Goal: Task Accomplishment & Management: Use online tool/utility

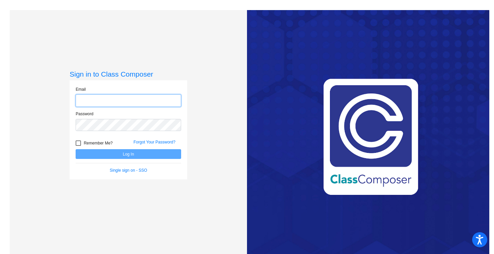
type input "[PERSON_NAME][EMAIL_ADDRESS][PERSON_NAME][DOMAIN_NAME]"
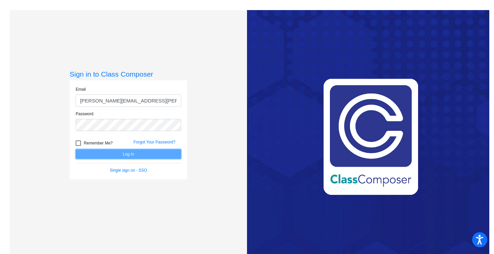
click at [107, 153] on button "Log In" at bounding box center [128, 154] width 105 height 10
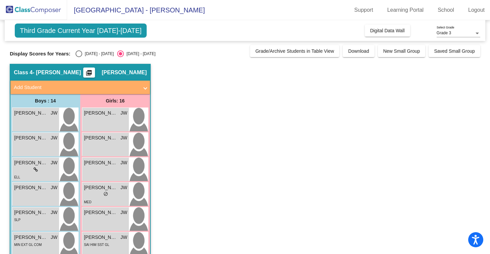
click at [79, 53] on div "Select an option" at bounding box center [79, 53] width 7 height 7
click at [79, 57] on input "[DATE] - [DATE]" at bounding box center [79, 57] width 0 height 0
radio input "true"
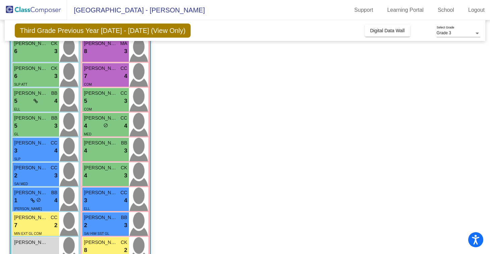
scroll to position [181, 0]
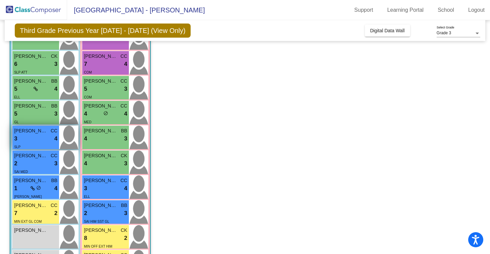
click at [69, 136] on img at bounding box center [68, 138] width 19 height 24
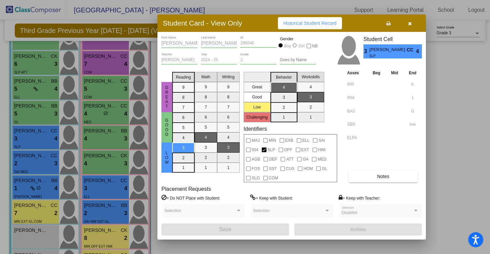
click at [409, 23] on icon "button" at bounding box center [410, 23] width 4 height 5
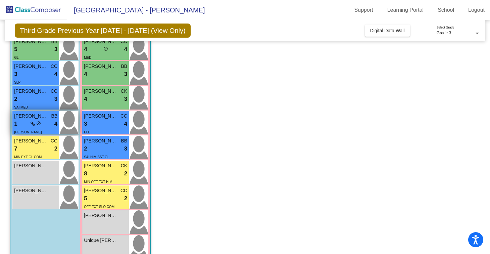
scroll to position [246, 0]
click at [69, 126] on img at bounding box center [68, 122] width 19 height 24
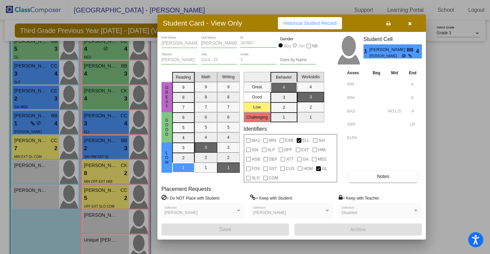
click at [413, 24] on button "button" at bounding box center [409, 23] width 21 height 12
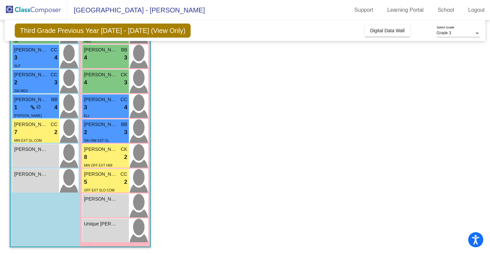
scroll to position [260, 0]
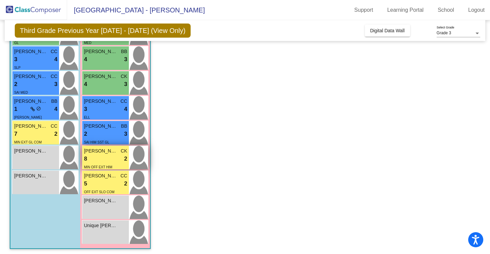
click at [138, 155] on img at bounding box center [138, 158] width 19 height 24
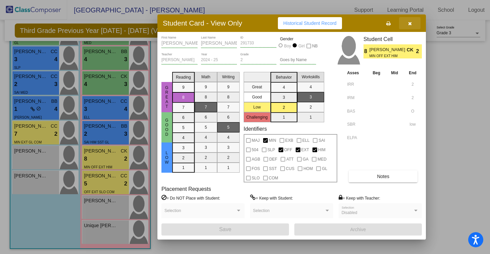
click at [412, 23] on button "button" at bounding box center [409, 23] width 21 height 12
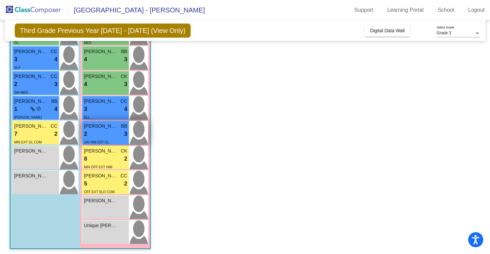
click at [142, 129] on img at bounding box center [138, 133] width 19 height 24
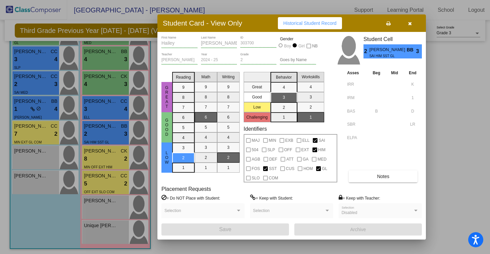
click at [409, 24] on icon "button" at bounding box center [410, 23] width 4 height 5
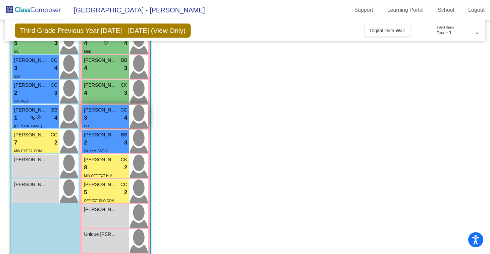
scroll to position [247, 0]
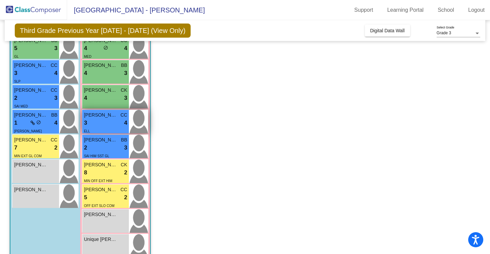
click at [137, 124] on img at bounding box center [138, 122] width 19 height 24
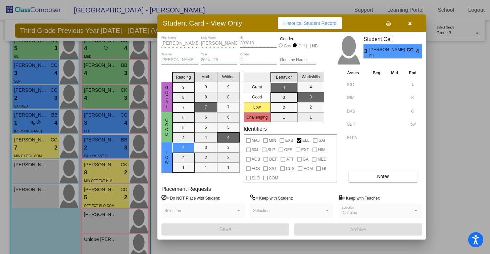
click at [410, 24] on icon "button" at bounding box center [410, 23] width 4 height 5
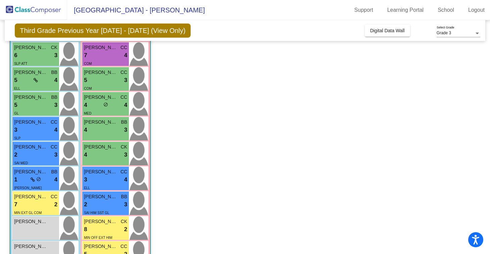
scroll to position [180, 0]
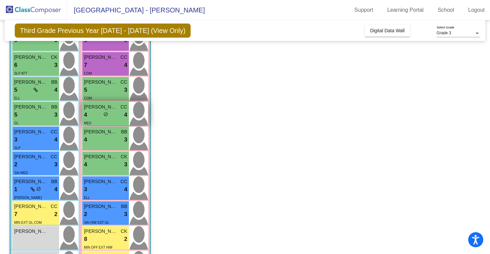
click at [140, 117] on img at bounding box center [138, 114] width 19 height 24
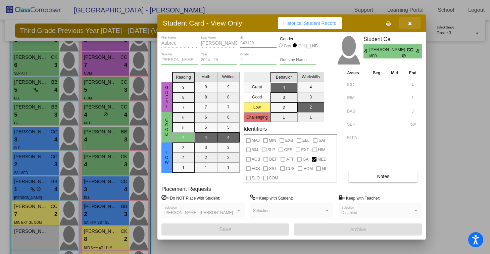
click at [409, 26] on icon "button" at bounding box center [410, 23] width 4 height 5
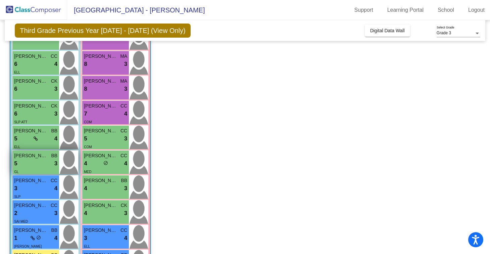
scroll to position [122, 0]
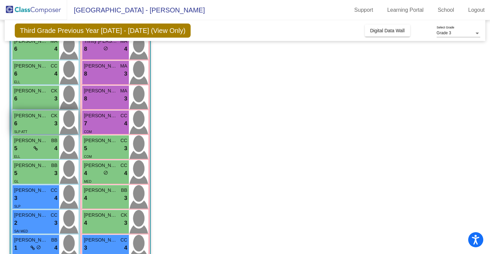
click at [61, 120] on img at bounding box center [68, 122] width 19 height 24
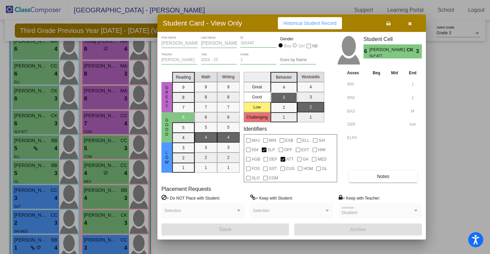
click at [408, 24] on icon "button" at bounding box center [410, 23] width 4 height 5
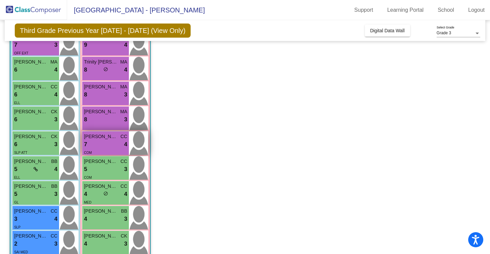
scroll to position [100, 0]
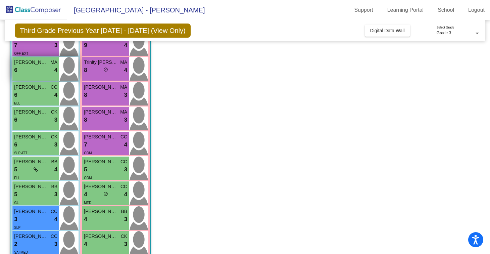
click at [69, 65] on img at bounding box center [68, 69] width 19 height 24
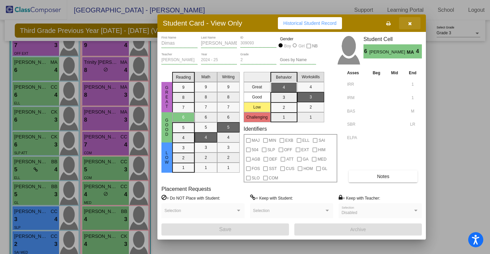
click at [407, 28] on button "button" at bounding box center [409, 23] width 21 height 12
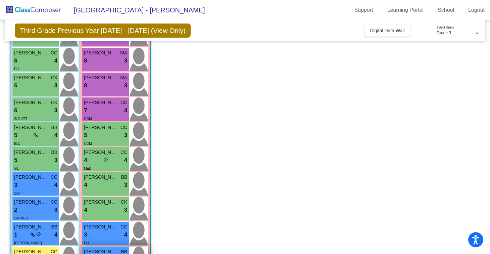
scroll to position [134, 0]
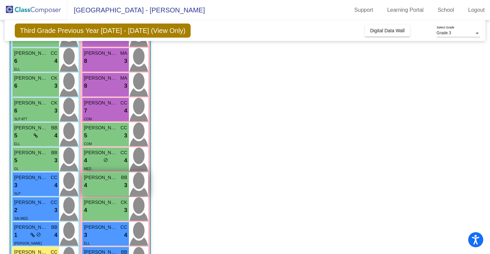
click at [139, 187] on img at bounding box center [138, 184] width 19 height 24
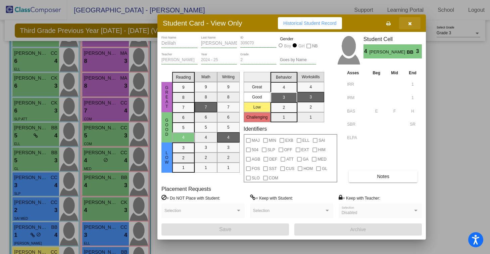
click at [409, 24] on icon "button" at bounding box center [410, 23] width 4 height 5
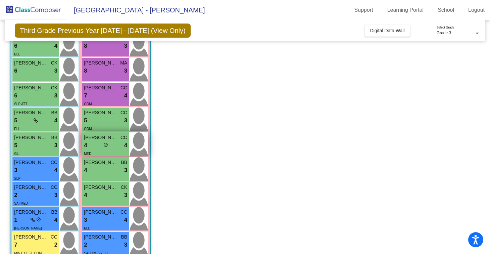
scroll to position [150, 0]
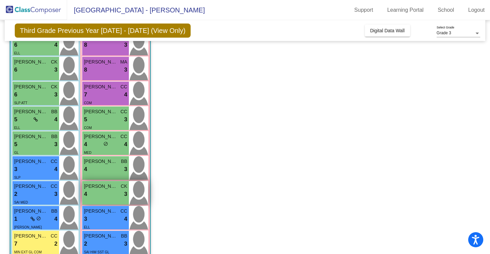
click at [139, 190] on img at bounding box center [138, 193] width 19 height 24
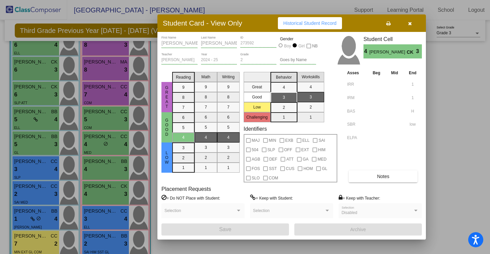
click at [409, 24] on icon "button" at bounding box center [410, 23] width 4 height 5
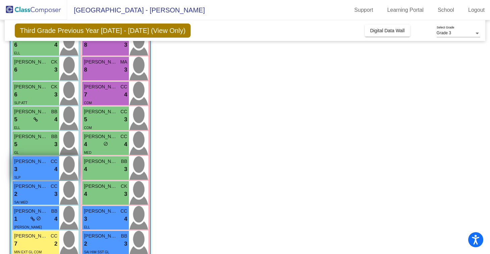
click at [69, 169] on img at bounding box center [68, 168] width 19 height 24
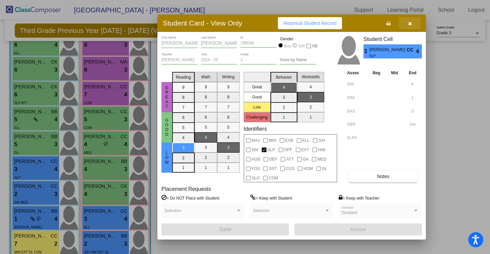
click at [410, 23] on icon "button" at bounding box center [410, 23] width 4 height 5
